Goal: Task Accomplishment & Management: Manage account settings

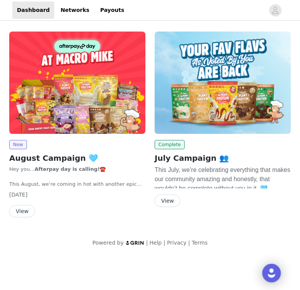
click at [18, 210] on button "View" at bounding box center [22, 211] width 26 height 12
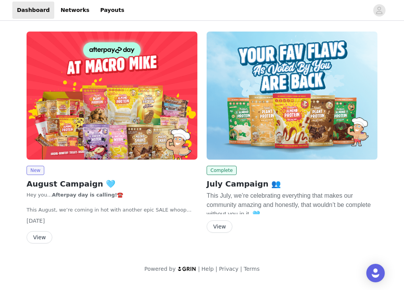
click at [39, 239] on button "View" at bounding box center [40, 237] width 26 height 12
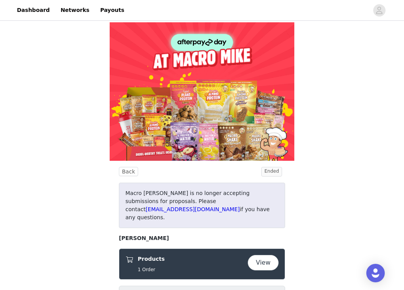
click at [262, 255] on button "View" at bounding box center [263, 262] width 31 height 15
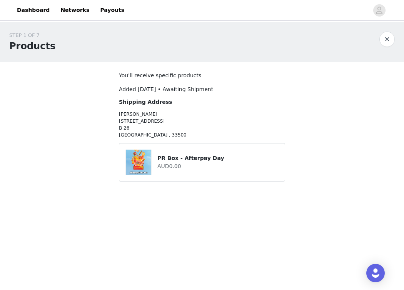
click at [218, 162] on h4 "AUD0.00" at bounding box center [217, 166] width 121 height 8
click at [384, 42] on button "button" at bounding box center [386, 39] width 15 height 15
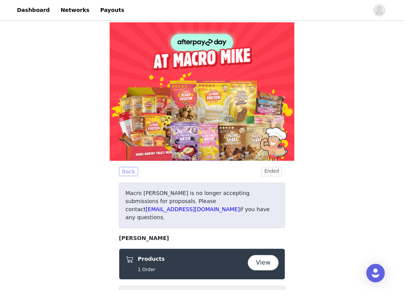
click at [125, 167] on button "Back" at bounding box center [128, 171] width 19 height 9
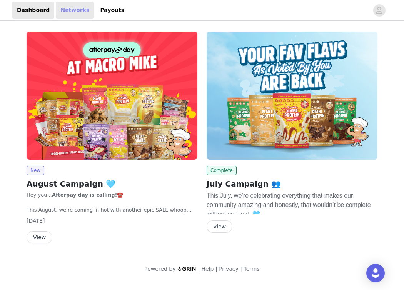
click at [66, 6] on link "Networks" at bounding box center [75, 10] width 38 height 17
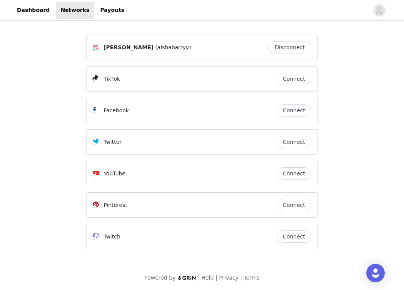
click at [287, 82] on button "Connect" at bounding box center [294, 79] width 35 height 12
click at [33, 10] on link "Dashboard" at bounding box center [33, 10] width 42 height 17
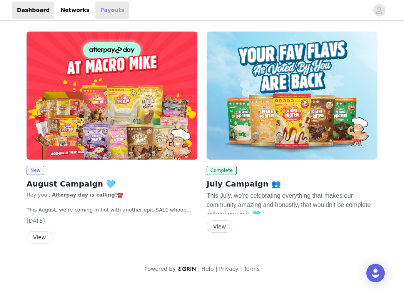
click at [100, 14] on link "Payouts" at bounding box center [111, 10] width 33 height 17
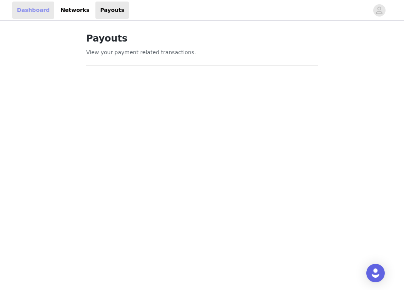
click at [40, 14] on link "Dashboard" at bounding box center [33, 10] width 42 height 17
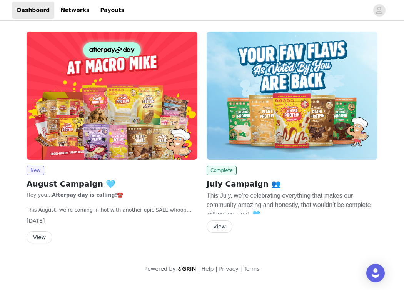
click at [42, 142] on img at bounding box center [112, 96] width 171 height 128
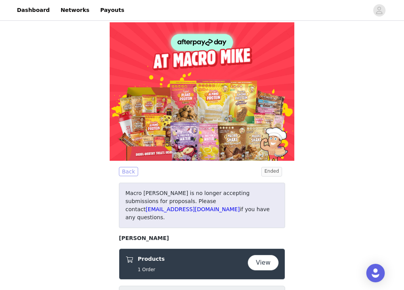
click at [122, 167] on button "Back" at bounding box center [128, 171] width 19 height 9
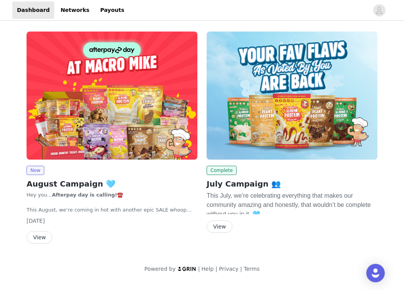
click at [59, 61] on img at bounding box center [112, 96] width 171 height 128
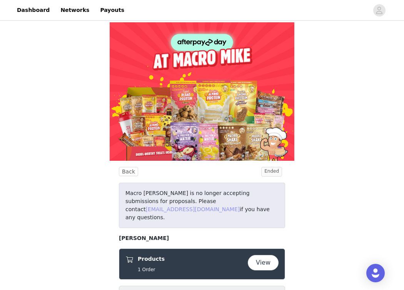
click at [208, 206] on link "[EMAIL_ADDRESS][DOMAIN_NAME]" at bounding box center [192, 209] width 94 height 6
click at [25, 11] on link "Dashboard" at bounding box center [33, 10] width 42 height 17
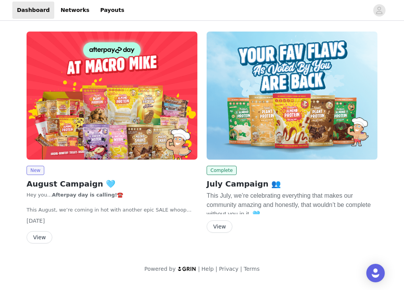
click at [290, 47] on img at bounding box center [292, 96] width 171 height 128
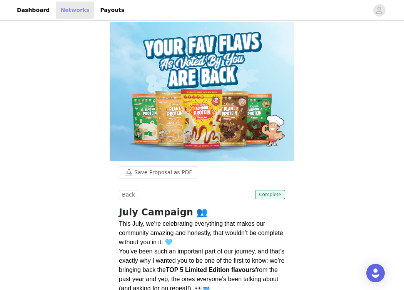
click at [69, 12] on link "Networks" at bounding box center [75, 10] width 38 height 17
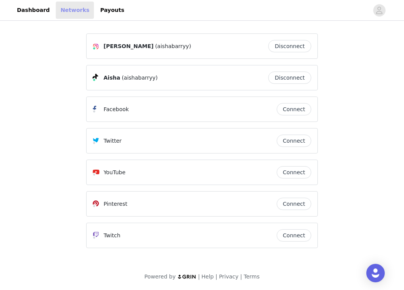
scroll to position [0, 0]
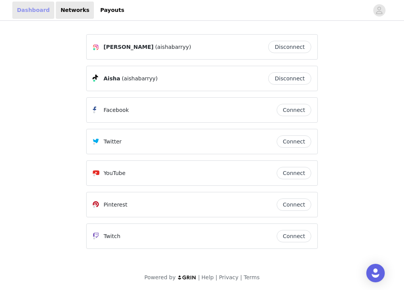
click at [33, 7] on link "Dashboard" at bounding box center [33, 10] width 42 height 17
